Goal: Task Accomplishment & Management: Use online tool/utility

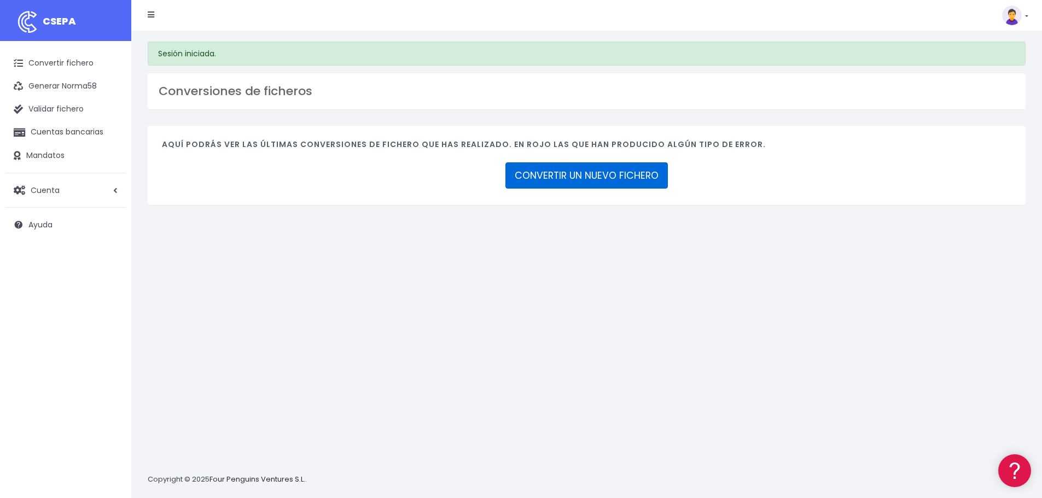
click at [532, 180] on link "CONVERTIR UN NUEVO FICHERO" at bounding box center [586, 175] width 162 height 26
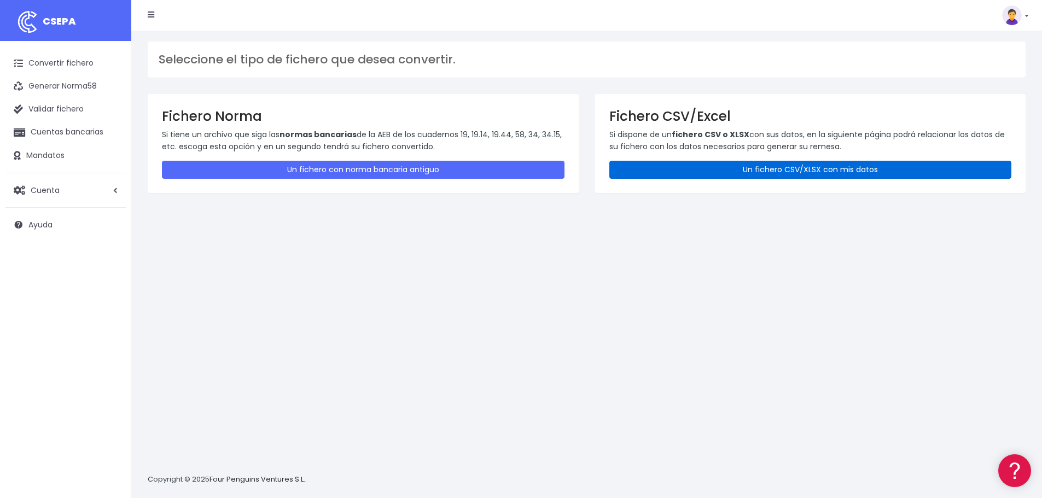
click at [748, 171] on link "Un fichero CSV/XLSX con mis datos" at bounding box center [810, 170] width 403 height 18
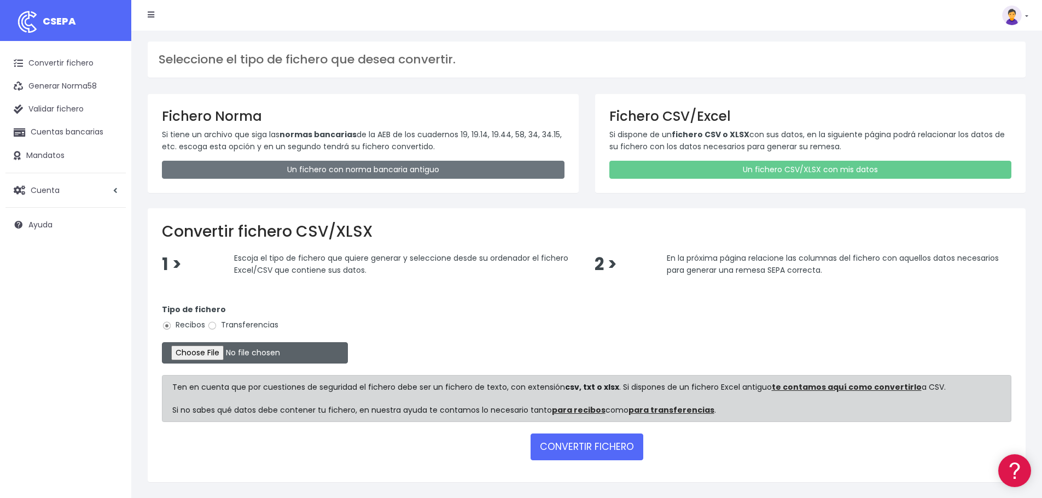
click at [213, 346] on input "file" at bounding box center [255, 352] width 186 height 21
type input "C:\fakepath\REMESA FACTURES CLIENTS VENCIMENT [DATE].xlsx"
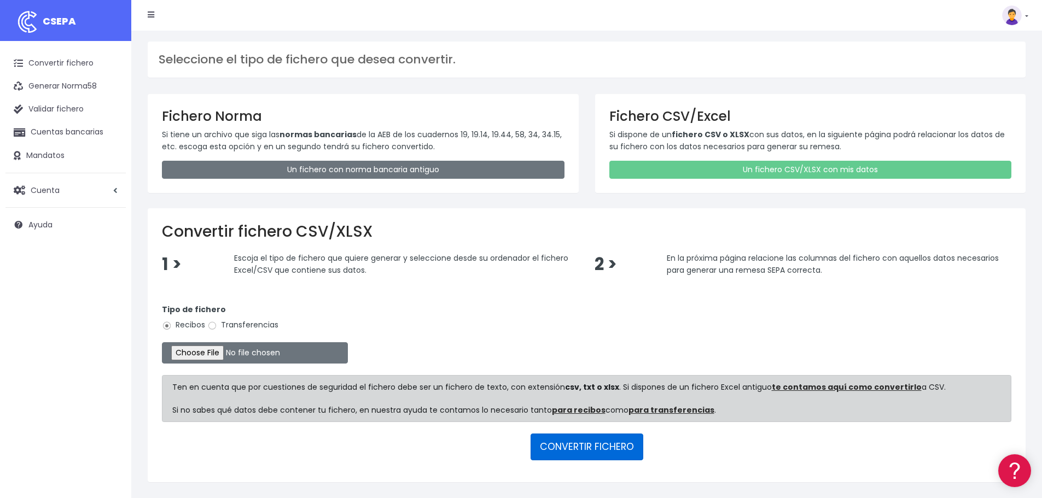
click at [595, 451] on button "CONVERTIR FICHERO" at bounding box center [587, 447] width 113 height 26
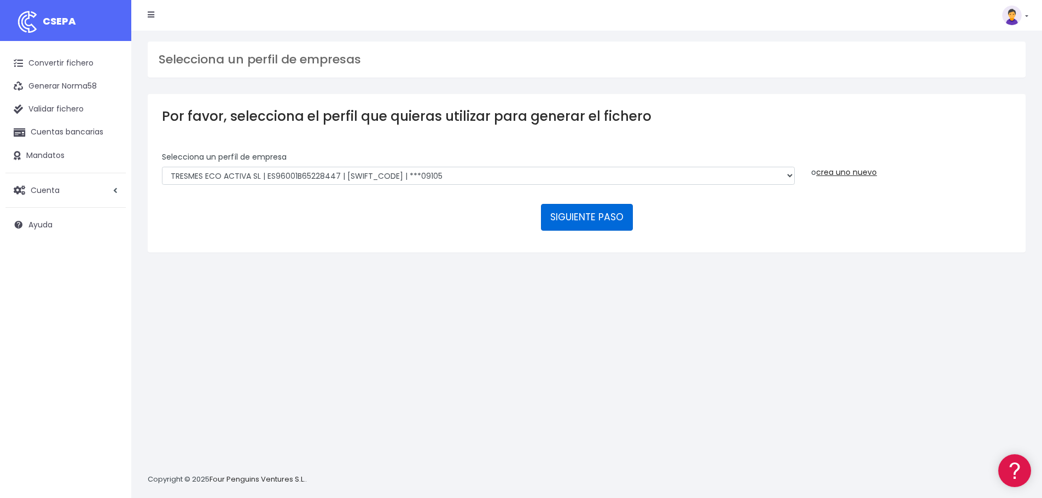
click at [591, 218] on button "SIGUIENTE PASO" at bounding box center [587, 217] width 92 height 26
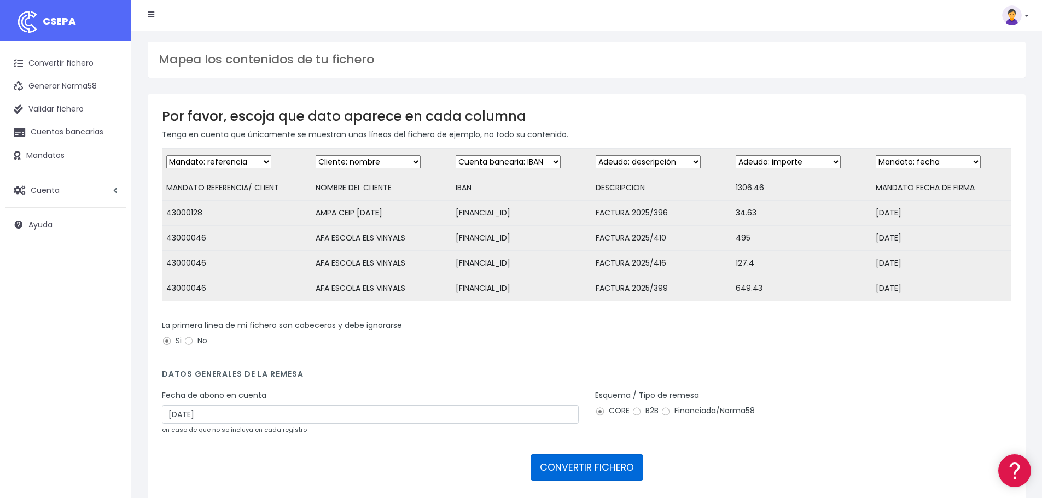
click at [569, 475] on button "CONVERTIR FICHERO" at bounding box center [587, 468] width 113 height 26
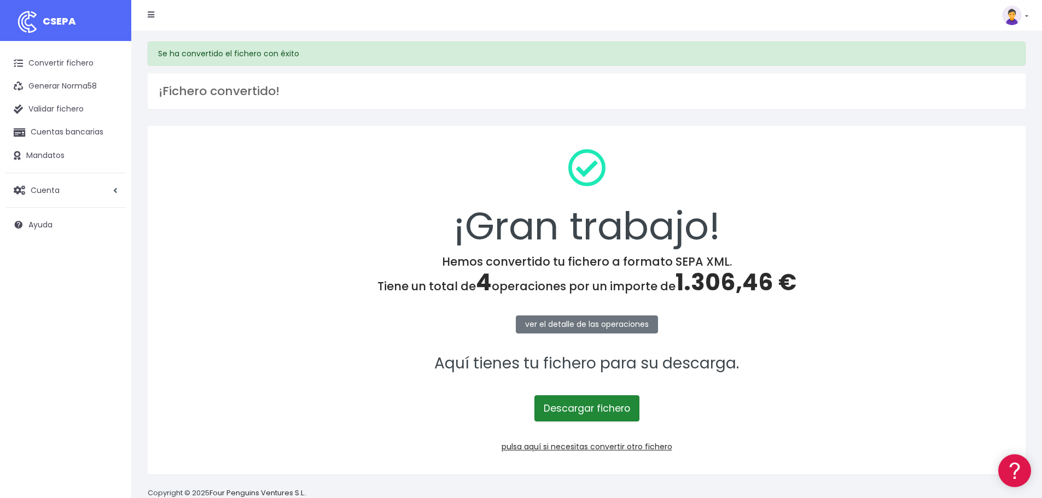
click at [575, 404] on link "Descargar fichero" at bounding box center [586, 409] width 105 height 26
